Goal: Task Accomplishment & Management: Complete application form

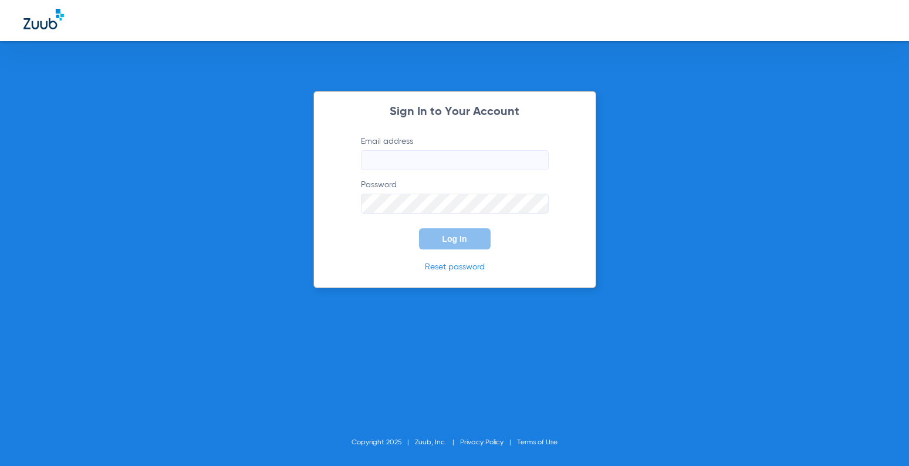
type input "elpedofront@thesuperdentists.com"
click at [432, 246] on button "Log In" at bounding box center [455, 238] width 72 height 21
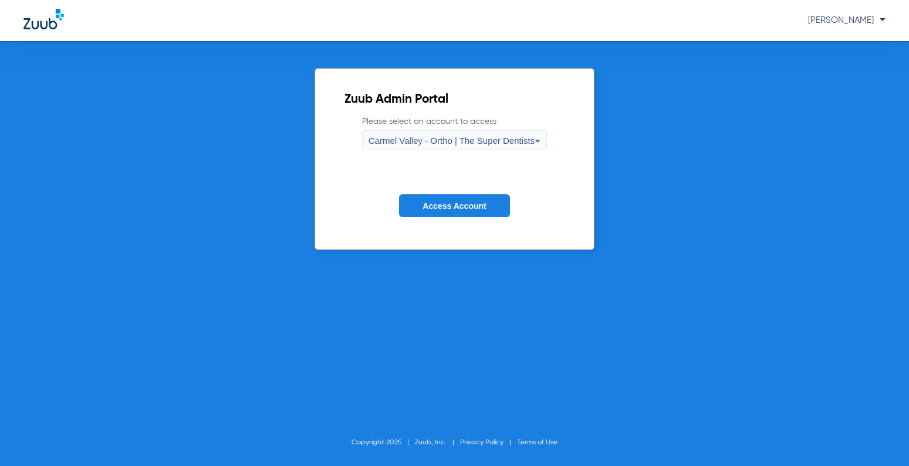
click at [496, 136] on span "Carmel Valley - Ortho | The Super Dentists" at bounding box center [451, 141] width 166 height 10
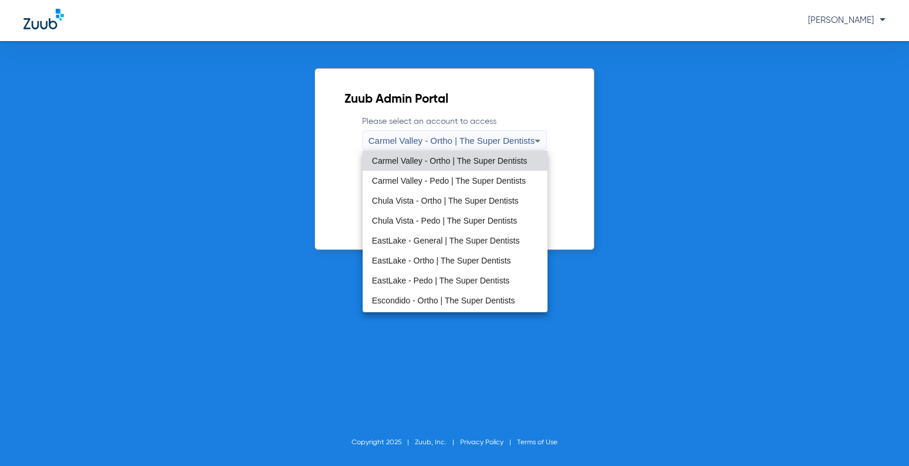
click at [450, 286] on mat-option "EastLake - Pedo | The Super Dentists" at bounding box center [455, 280] width 185 height 20
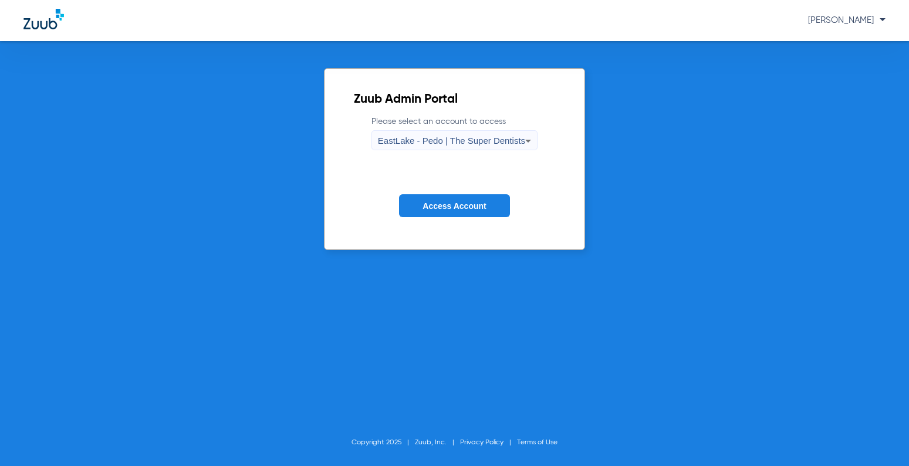
click at [471, 203] on span "Access Account" at bounding box center [453, 205] width 63 height 9
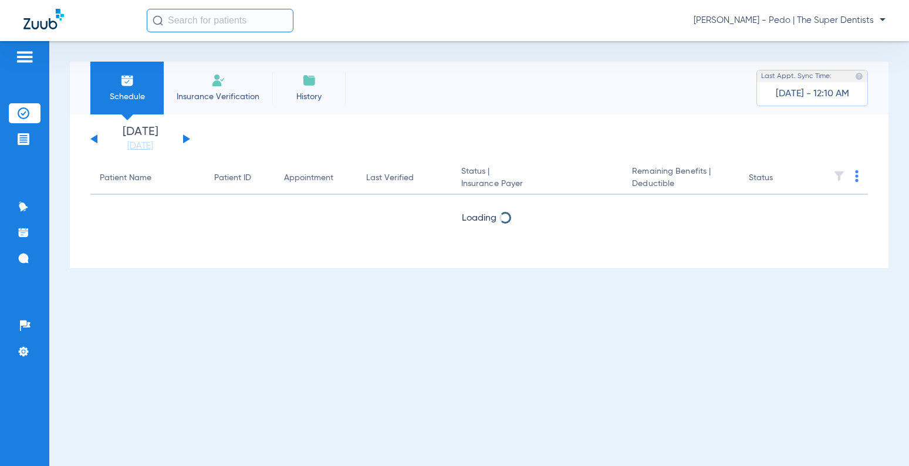
click at [232, 82] on li "Insurance Verification" at bounding box center [218, 88] width 109 height 53
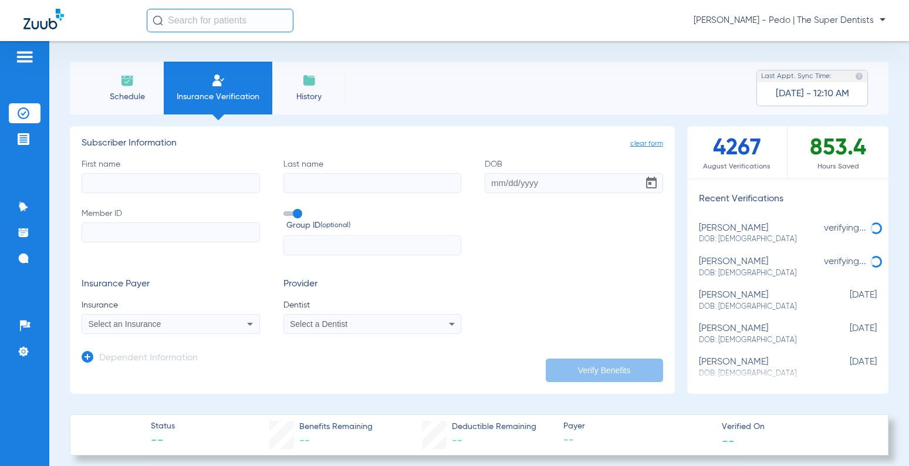
click at [326, 327] on span "Select a Dentist" at bounding box center [318, 323] width 57 height 9
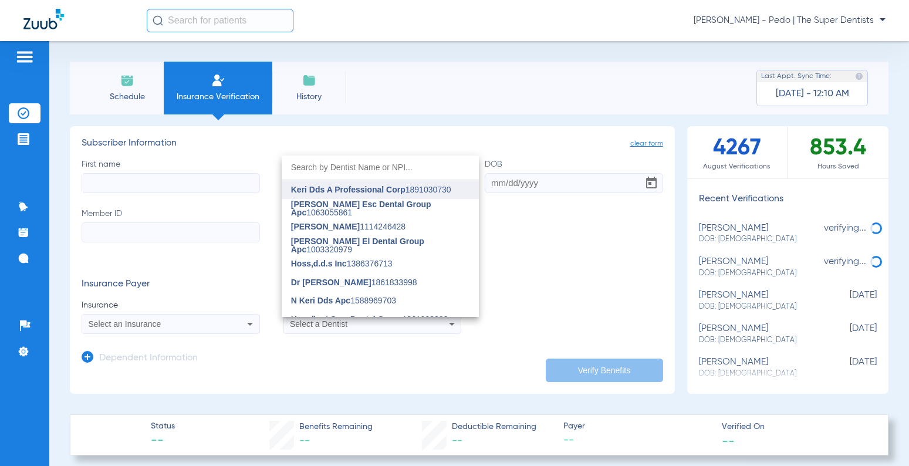
click at [361, 190] on span "Keri Dds A Professional Corp" at bounding box center [348, 189] width 114 height 9
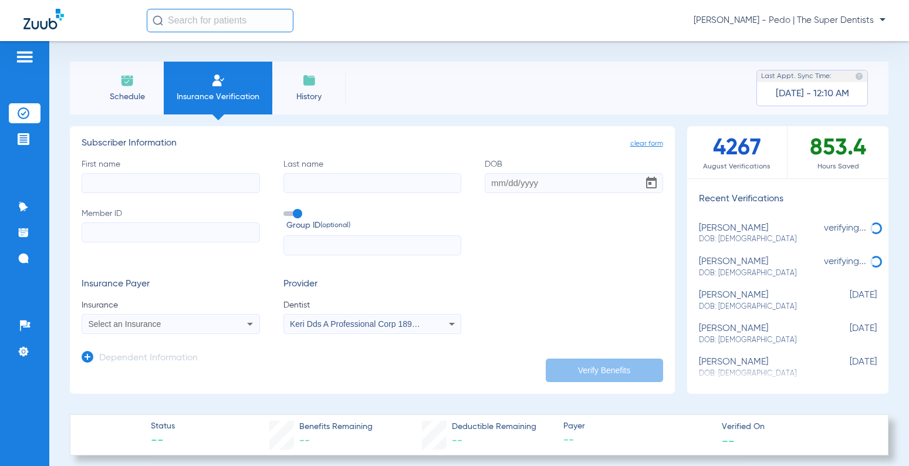
click at [116, 324] on span "Select an Insurance" at bounding box center [125, 323] width 73 height 9
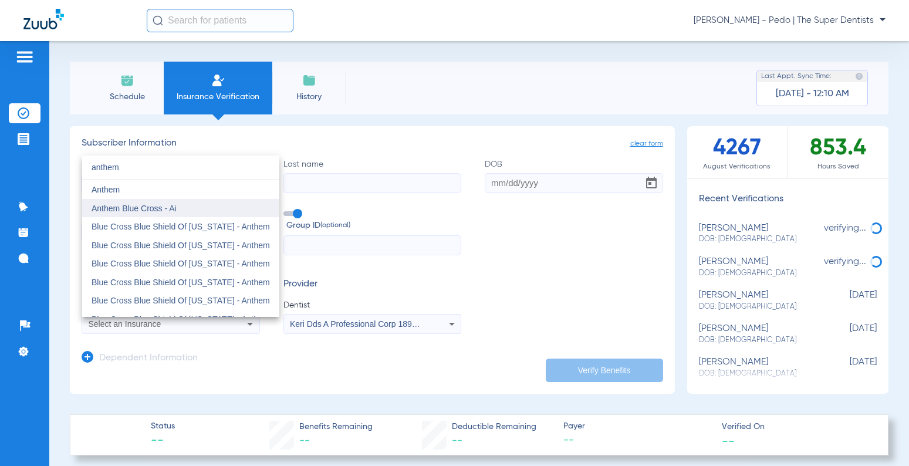
type input "anthem"
click at [155, 209] on span "Anthem Blue Cross - Ai" at bounding box center [134, 208] width 85 height 9
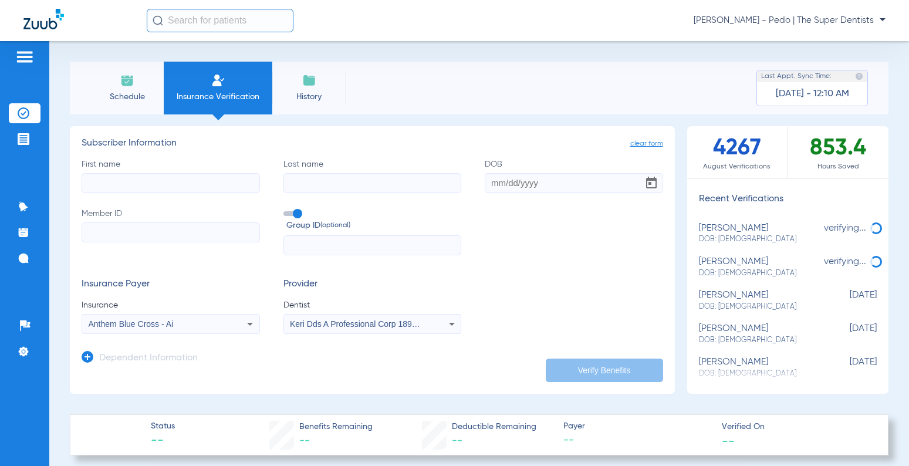
click at [486, 182] on input "DOB" at bounding box center [574, 183] width 178 height 20
type input "07/12/0200"
click at [216, 184] on input "First name" at bounding box center [171, 183] width 178 height 20
type input "[PERSON_NAME]"
click at [367, 171] on label "Last name" at bounding box center [372, 175] width 178 height 35
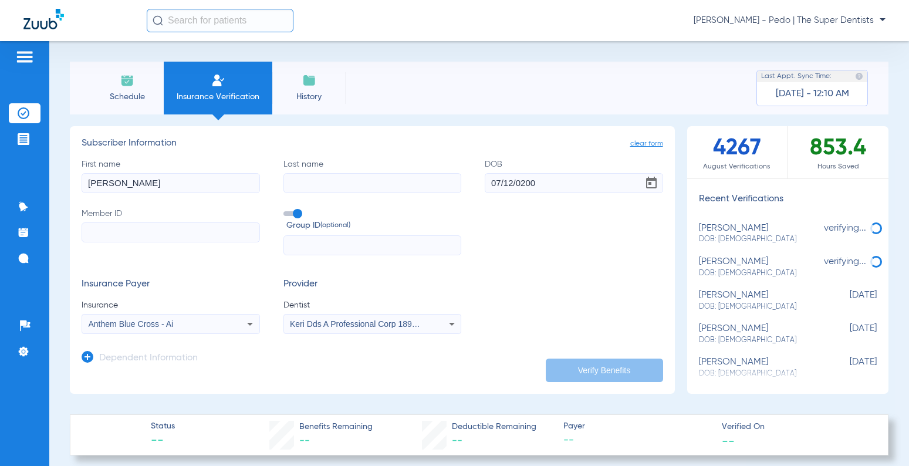
click at [367, 173] on input "Last name" at bounding box center [372, 183] width 178 height 20
click at [360, 182] on input "Last name" at bounding box center [372, 183] width 178 height 20
type input "Pehau"
click at [212, 234] on input "Member ID" at bounding box center [171, 232] width 178 height 20
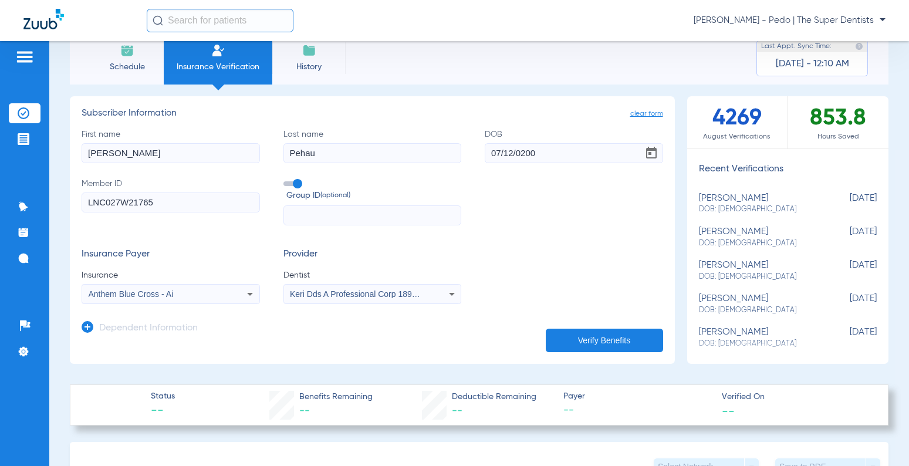
scroll to position [59, 0]
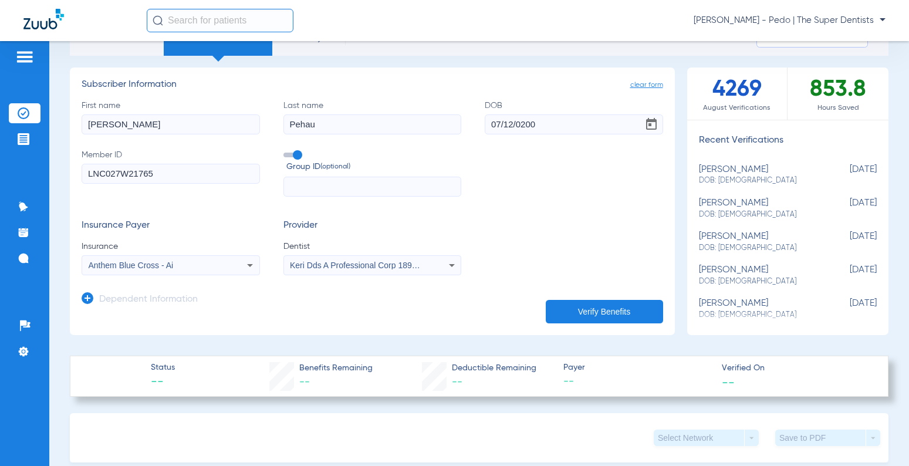
type input "LNC027W21765"
click at [90, 299] on icon at bounding box center [88, 298] width 12 height 12
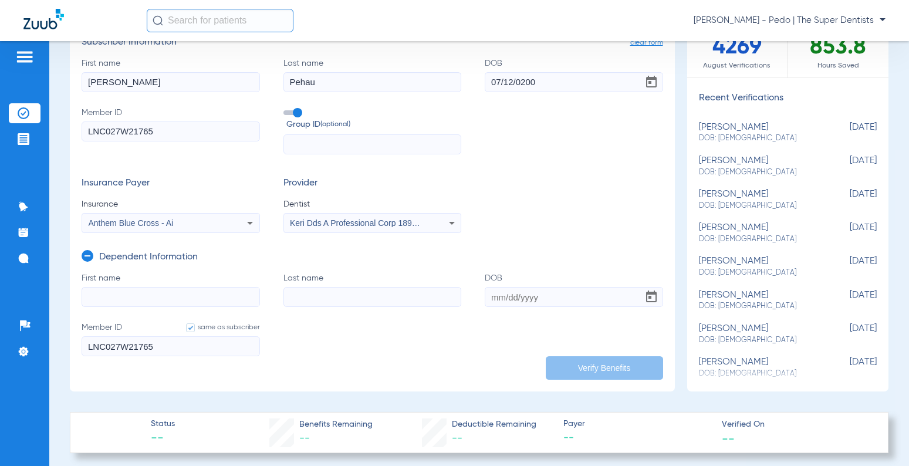
scroll to position [176, 0]
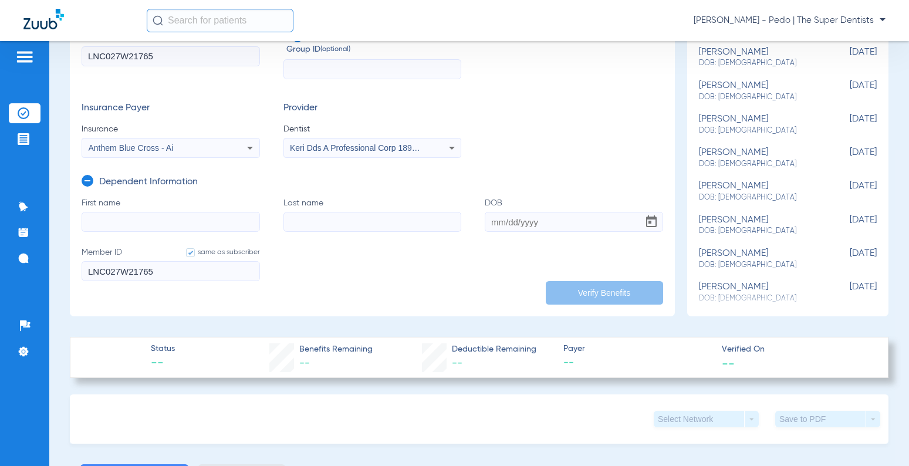
click at [141, 222] on input "First name" at bounding box center [171, 222] width 178 height 20
type input "e"
type input "[PERSON_NAME]"
click at [340, 209] on label "Last name" at bounding box center [372, 214] width 178 height 35
click at [340, 212] on input "Last name" at bounding box center [372, 222] width 178 height 20
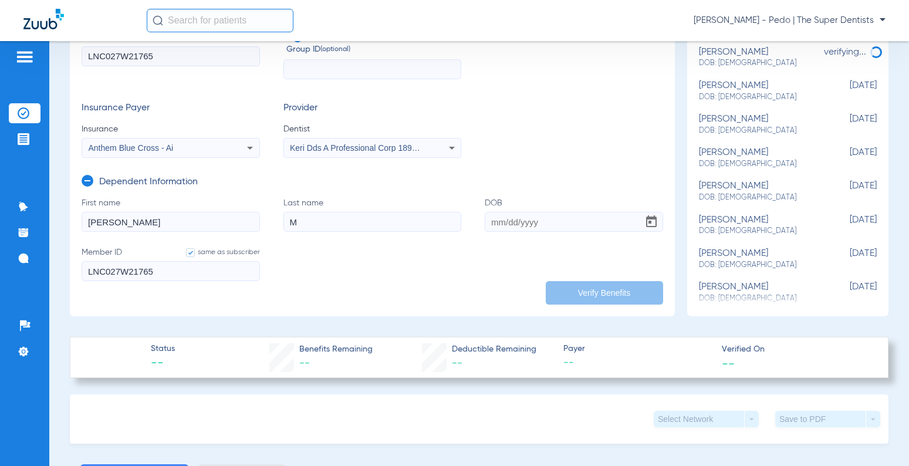
click at [361, 218] on input "M" at bounding box center [372, 222] width 178 height 20
type input "[PERSON_NAME]"
click at [500, 219] on input "DOB" at bounding box center [574, 222] width 178 height 20
type input "[DATE]"
click at [563, 286] on button "Verify Benefits" at bounding box center [604, 292] width 117 height 23
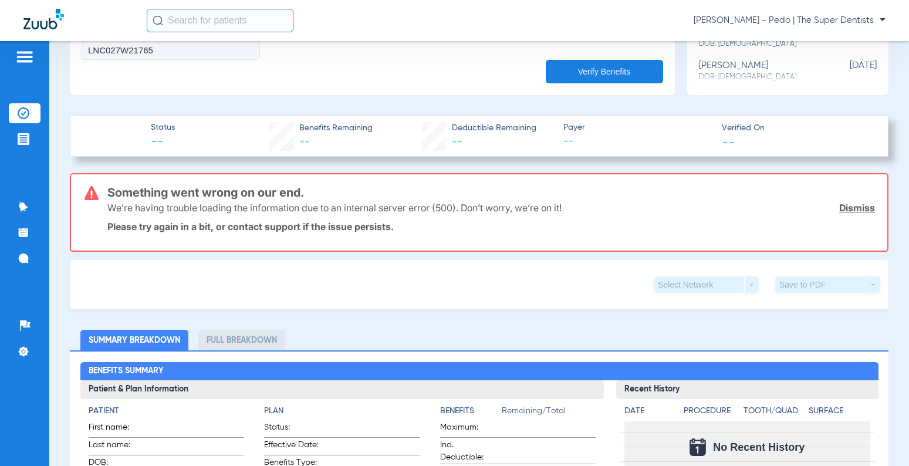
scroll to position [411, 0]
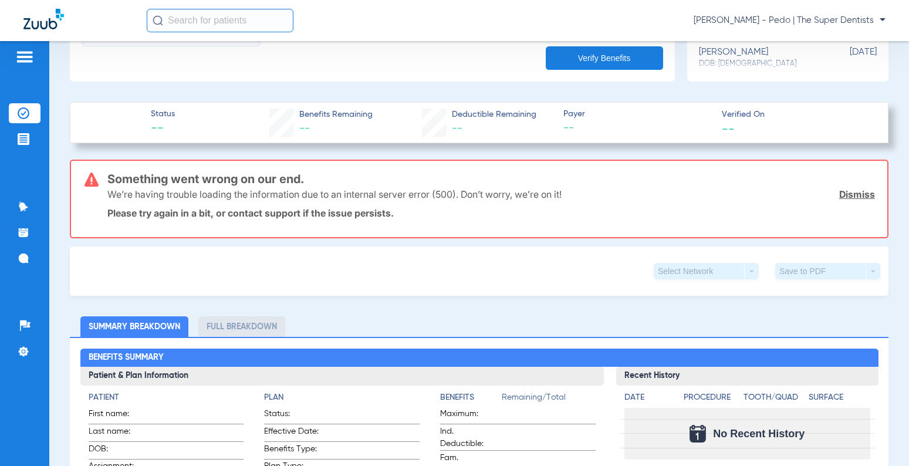
click at [850, 186] on div "We’re having trouble loading the information due to an internal server error (5…" at bounding box center [490, 194] width 767 height 31
click at [849, 192] on link "Dismiss" at bounding box center [857, 194] width 36 height 12
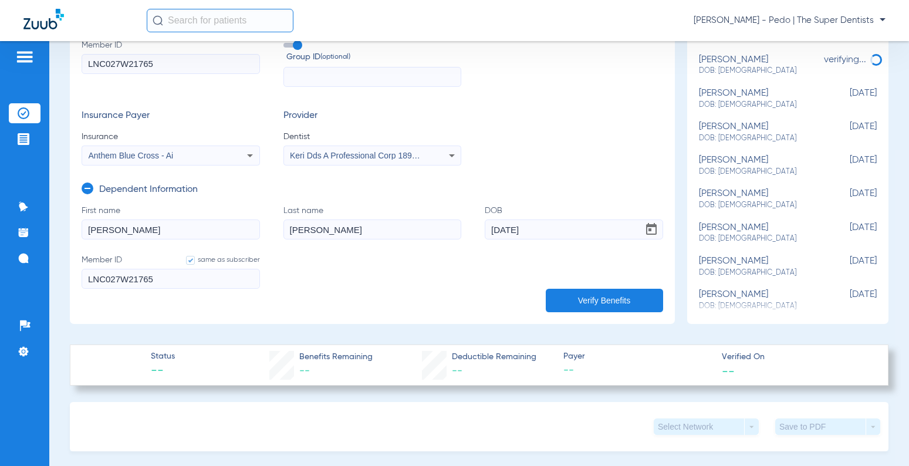
scroll to position [176, 0]
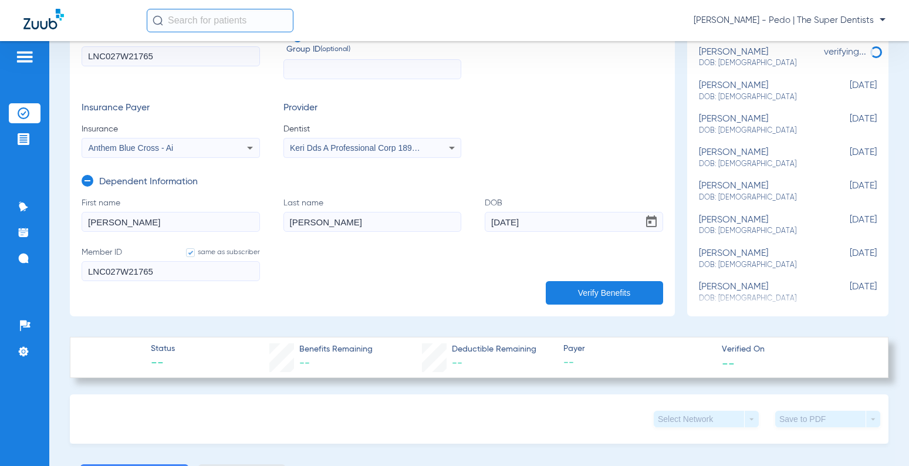
click at [575, 296] on button "Verify Benefits" at bounding box center [604, 292] width 117 height 23
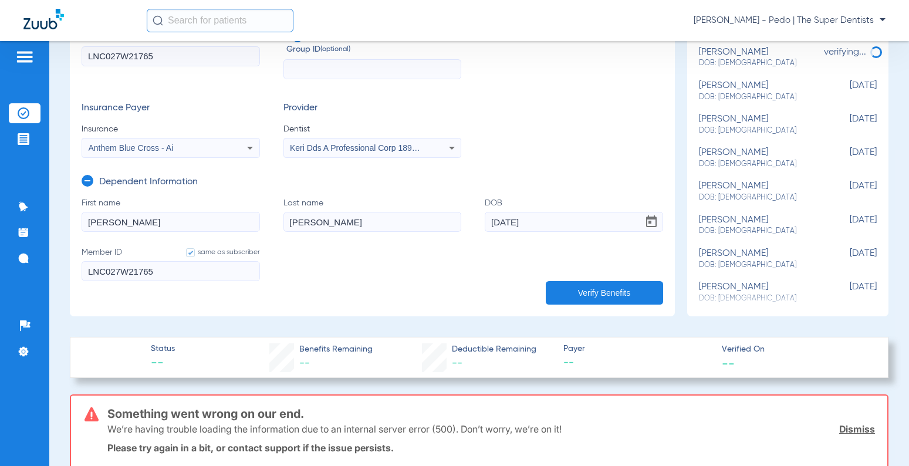
click at [575, 289] on button "Verify Benefits" at bounding box center [604, 292] width 117 height 23
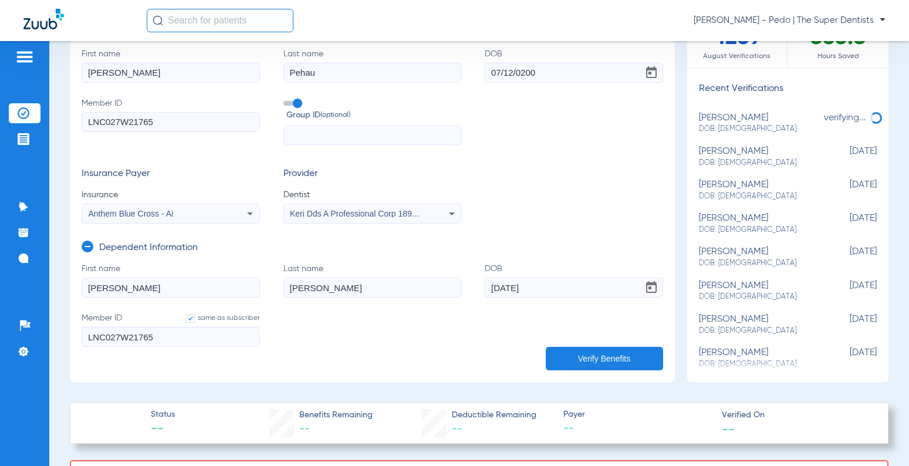
scroll to position [0, 0]
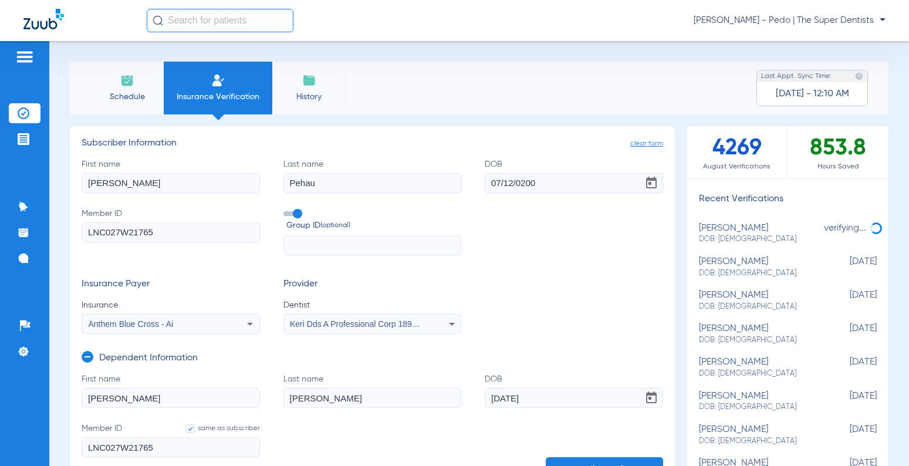
click at [517, 183] on input "07/12/0200" at bounding box center [574, 183] width 178 height 20
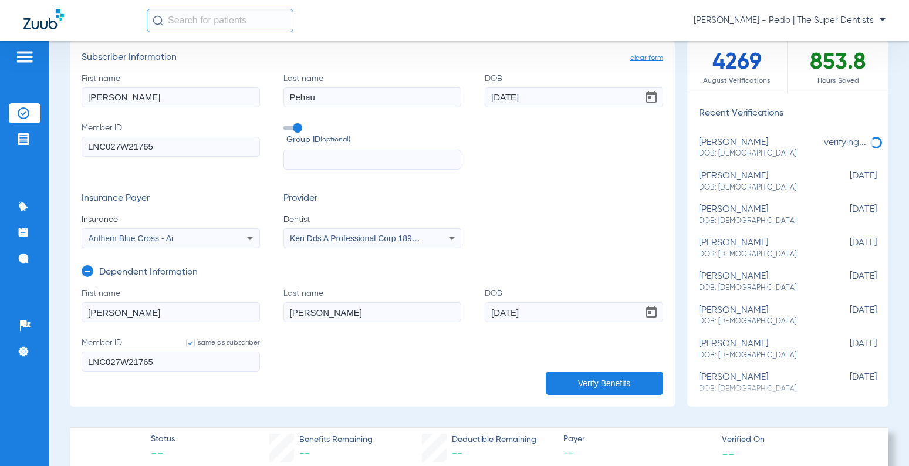
scroll to position [176, 0]
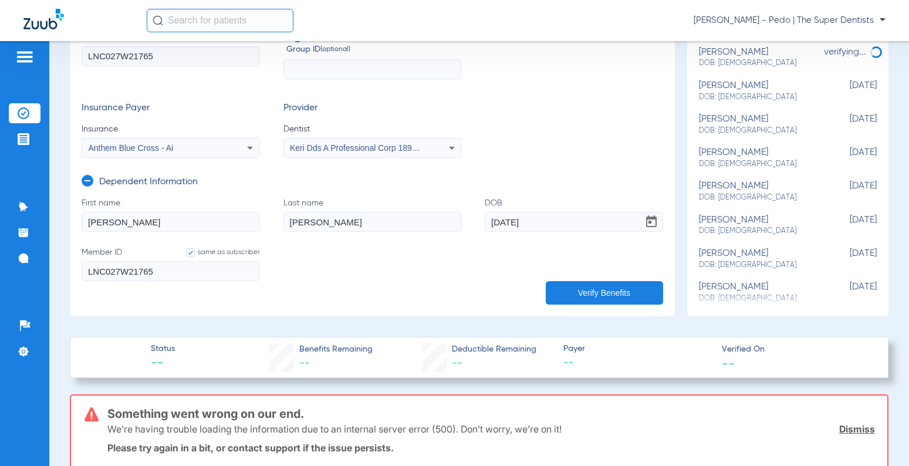
type input "[DATE]"
click at [569, 296] on button "Verify Benefits" at bounding box center [604, 292] width 117 height 23
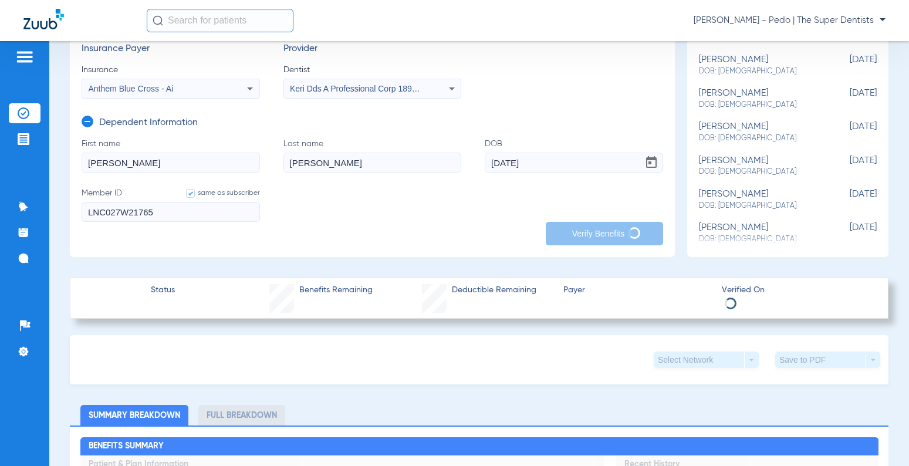
scroll to position [352, 0]
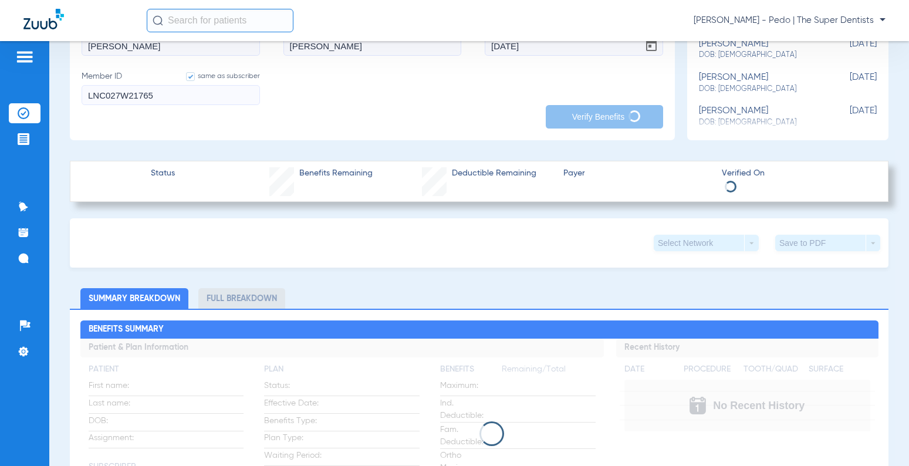
type input "[PERSON_NAME]"
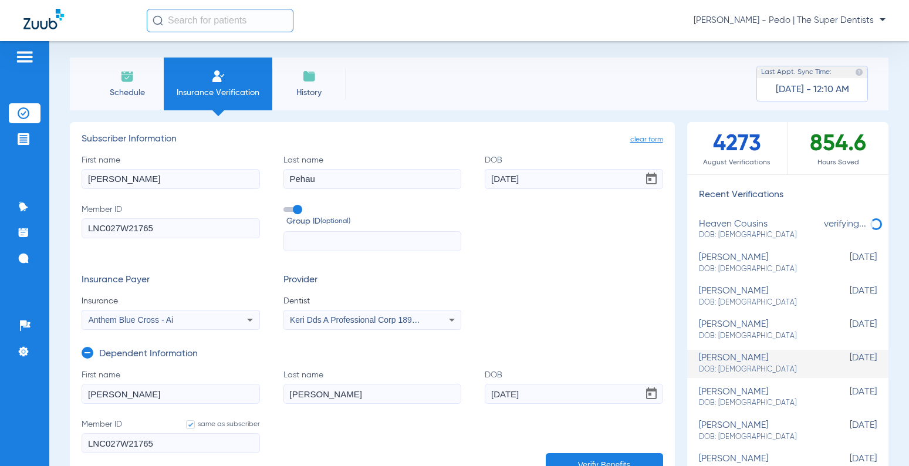
scroll to position [0, 0]
